Goal: Navigation & Orientation: Find specific page/section

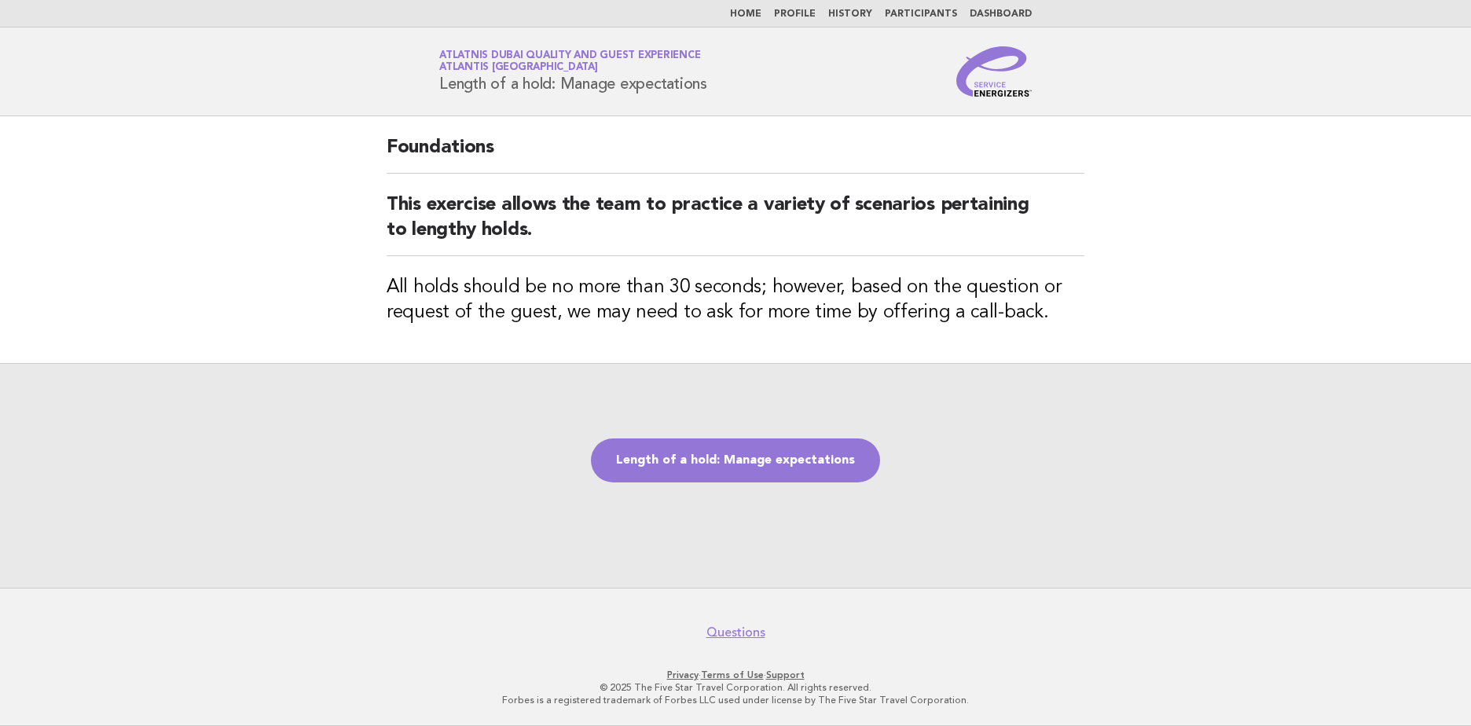
click at [757, 17] on link "Home" at bounding box center [745, 13] width 31 height 9
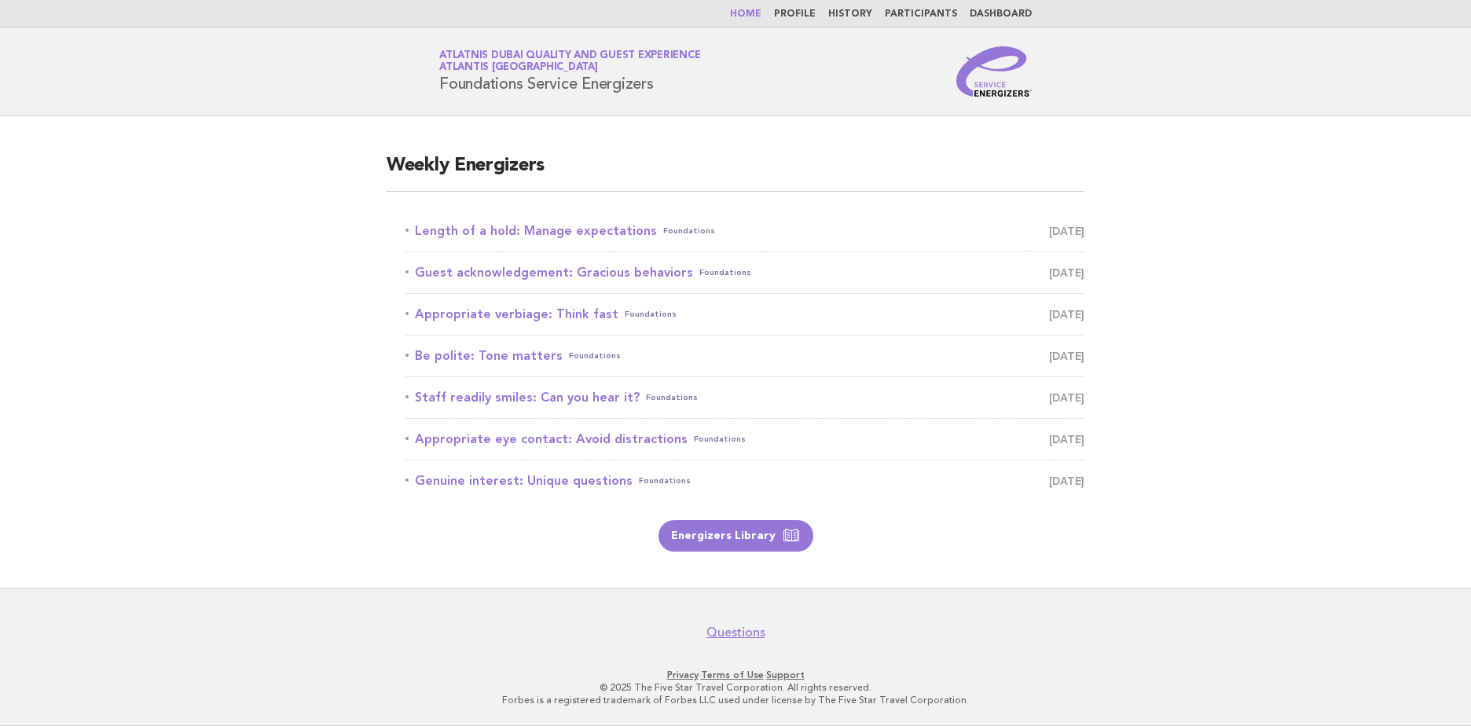
click at [1008, 9] on link "Dashboard" at bounding box center [1001, 13] width 62 height 9
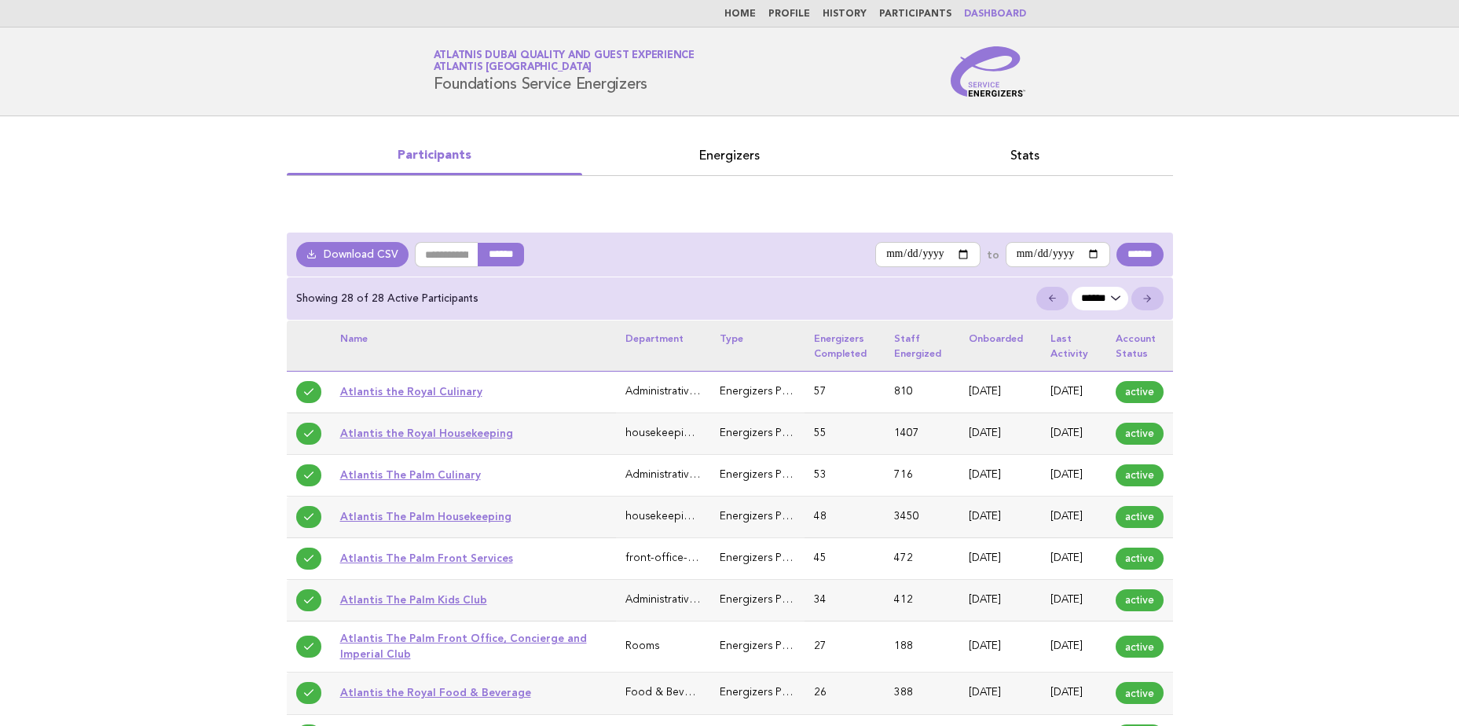
drag, startPoint x: 1310, startPoint y: 1, endPoint x: 1269, endPoint y: 56, distance: 68.5
click at [1189, 92] on header "Service Energizers Atlatnis [GEOGRAPHIC_DATA] Quality and Guest Experience Atla…" at bounding box center [729, 72] width 1459 height 89
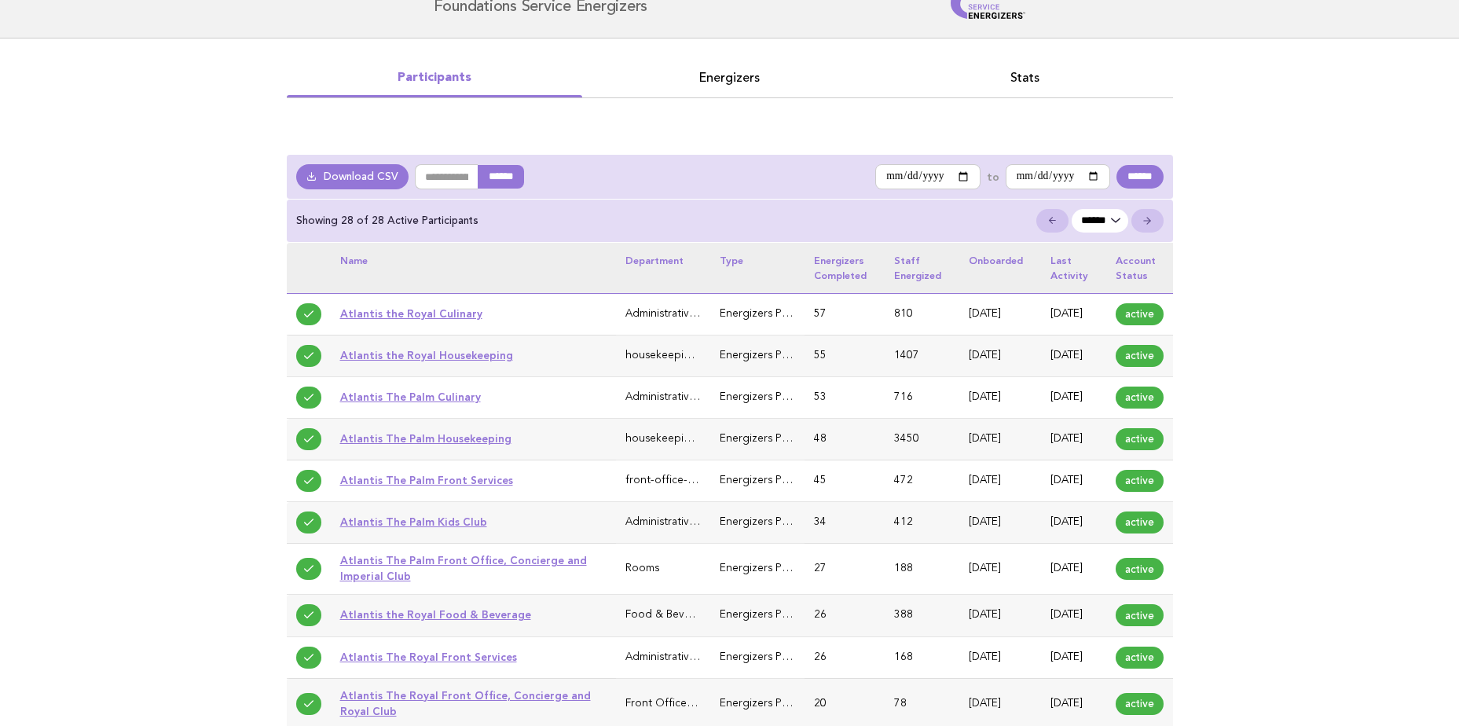
scroll to position [79, 0]
